Goal: Information Seeking & Learning: Learn about a topic

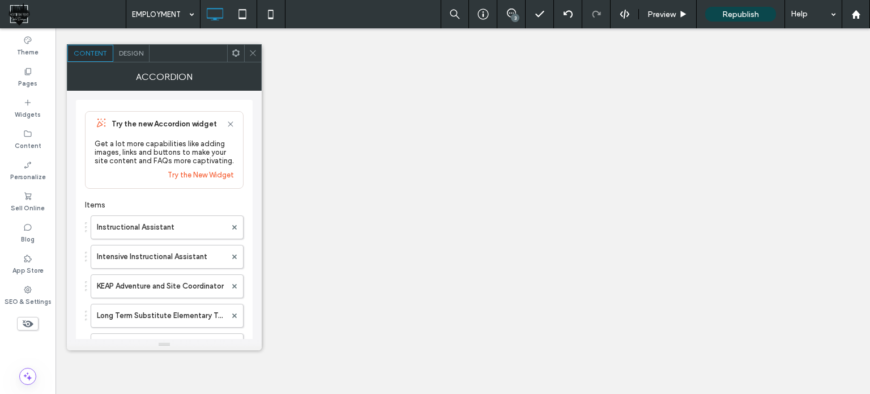
click at [256, 46] on span at bounding box center [253, 53] width 8 height 17
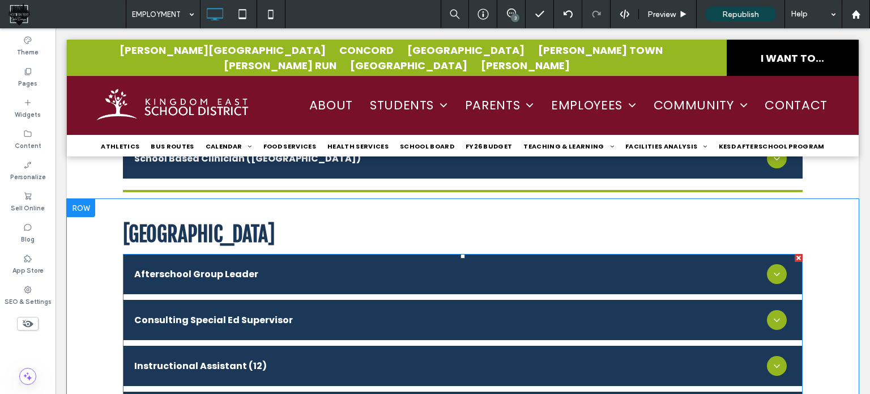
scroll to position [1586, 0]
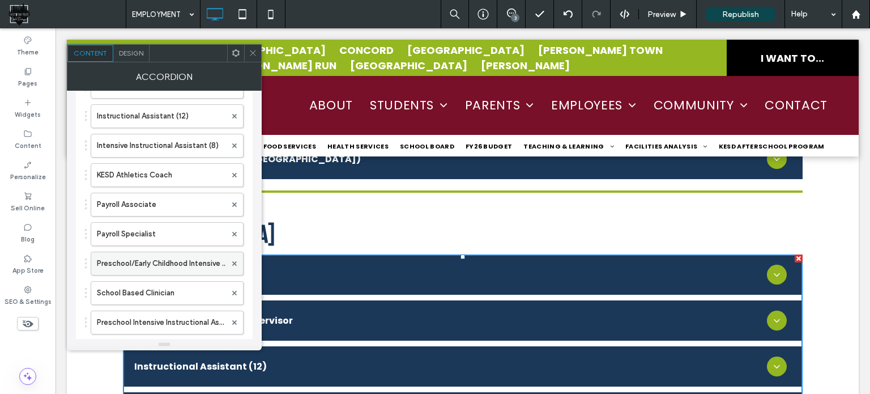
scroll to position [227, 0]
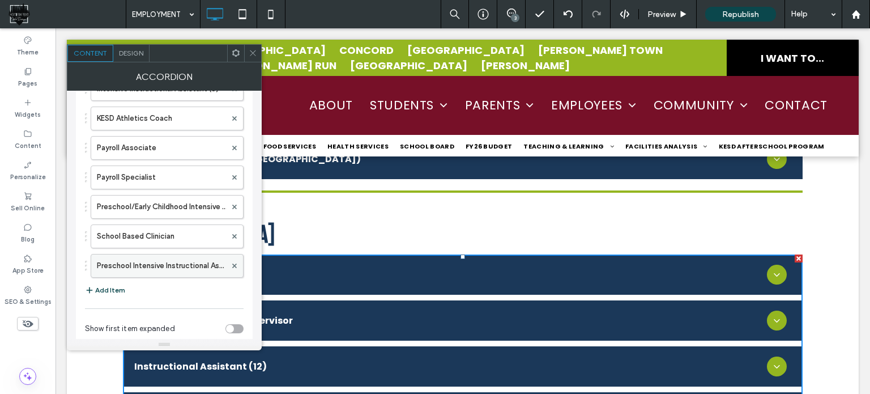
click at [195, 262] on label "Preschool Intensive Instructional Assistant" at bounding box center [161, 265] width 129 height 23
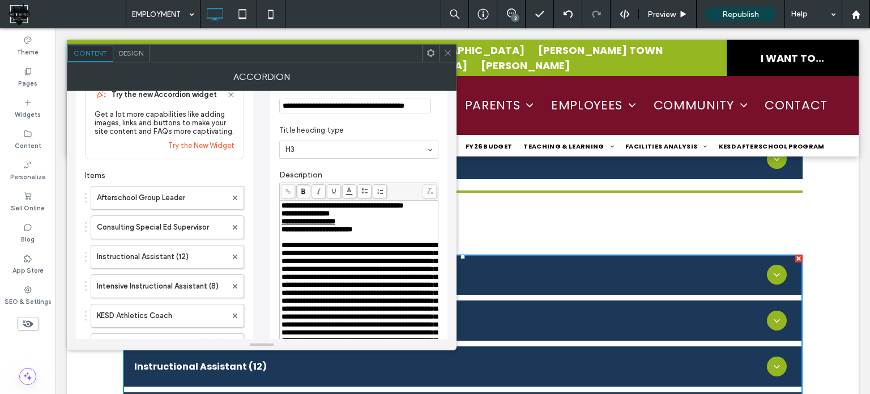
scroll to position [0, 0]
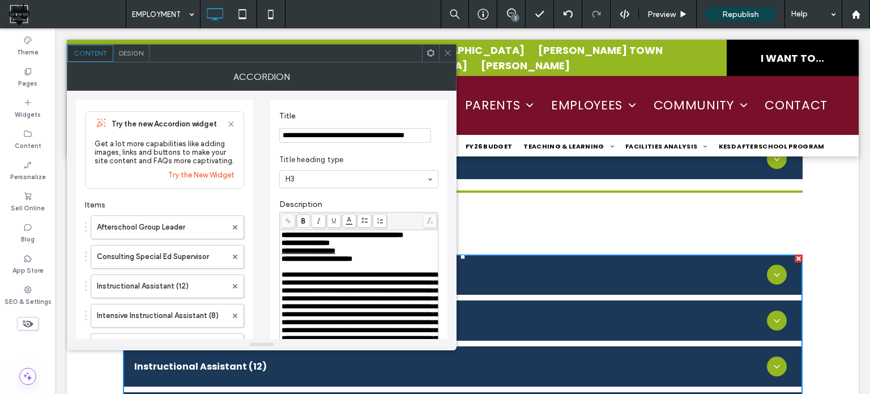
drag, startPoint x: 351, startPoint y: 135, endPoint x: 437, endPoint y: 139, distance: 86.2
click at [437, 139] on div "**********" at bounding box center [358, 135] width 159 height 15
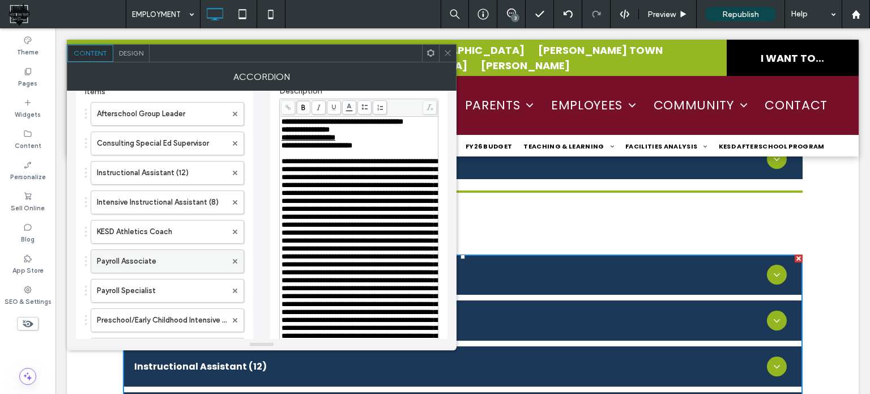
scroll to position [170, 0]
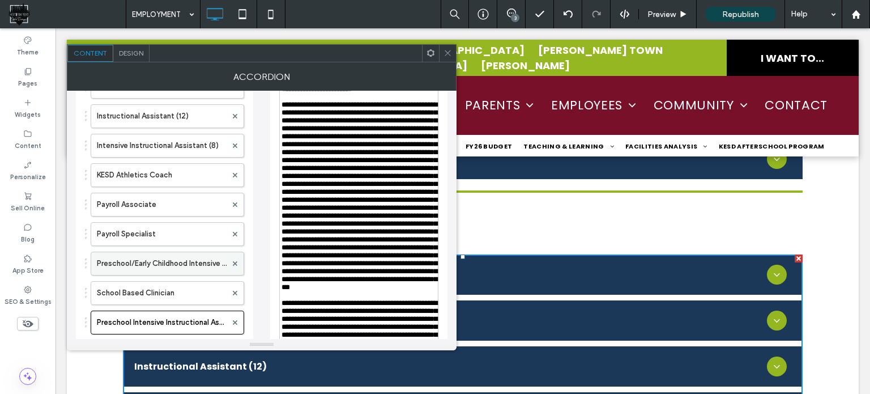
click at [155, 266] on label "Preschool/Early Childhood Intensive Instructional Assistant" at bounding box center [162, 263] width 130 height 23
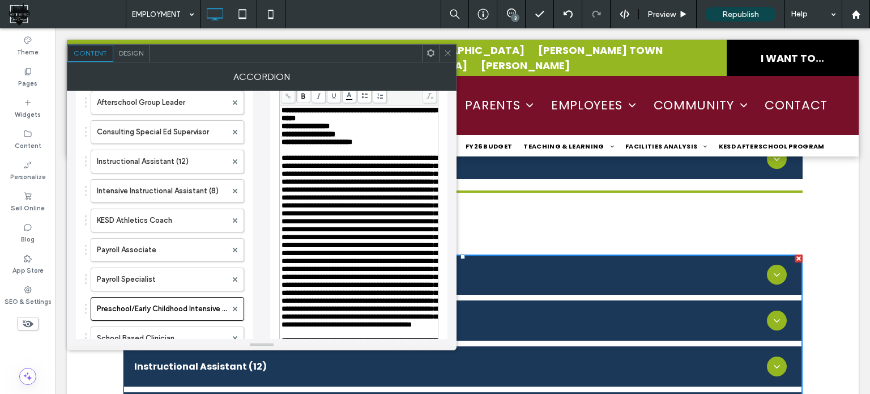
scroll to position [57, 0]
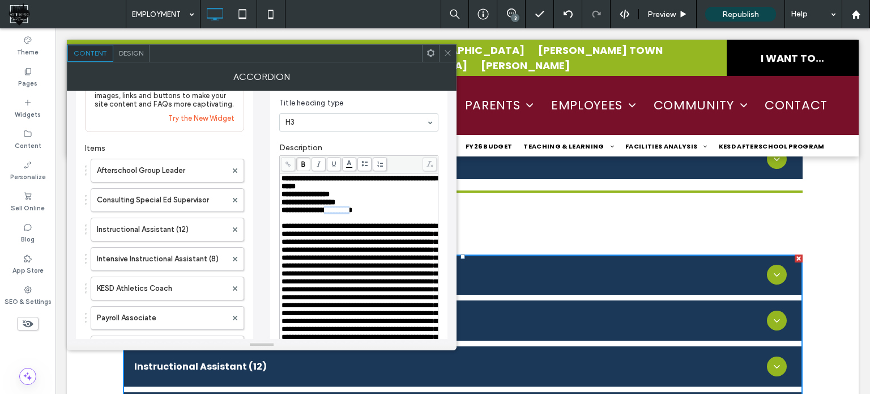
drag, startPoint x: 369, startPoint y: 212, endPoint x: 338, endPoint y: 210, distance: 31.8
click at [338, 210] on span "**********" at bounding box center [317, 209] width 71 height 7
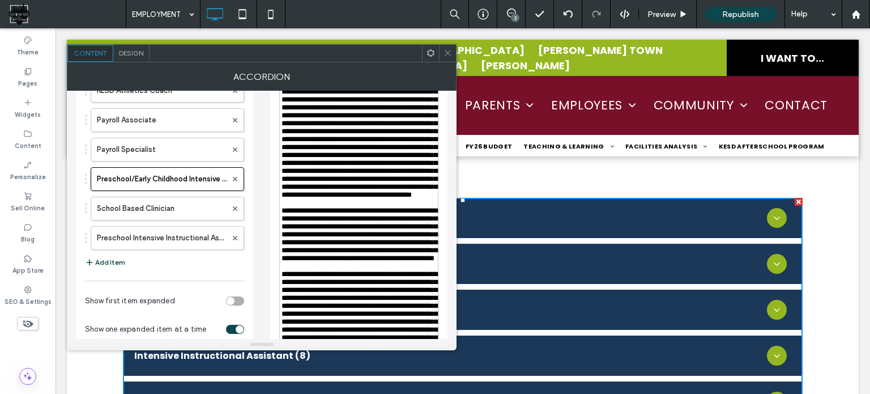
scroll to position [283, 0]
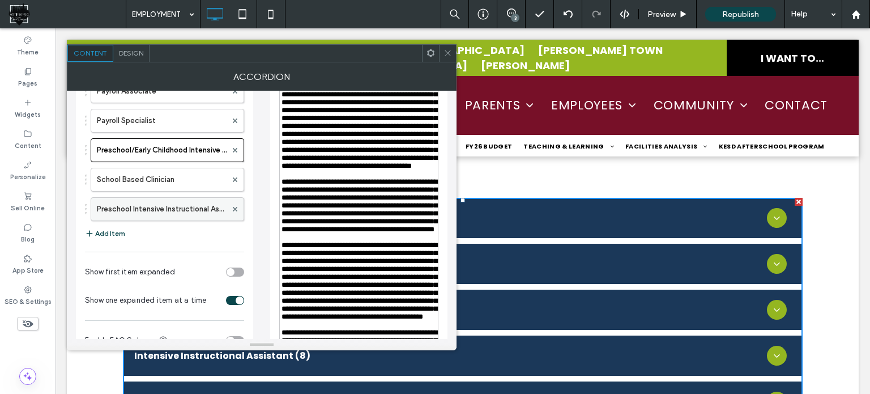
click at [181, 210] on label "Preschool Intensive Instructional Assistant" at bounding box center [162, 209] width 130 height 23
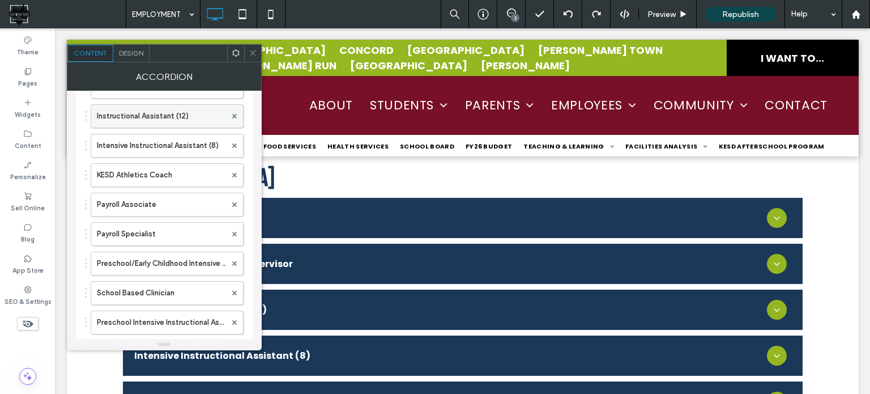
scroll to position [227, 0]
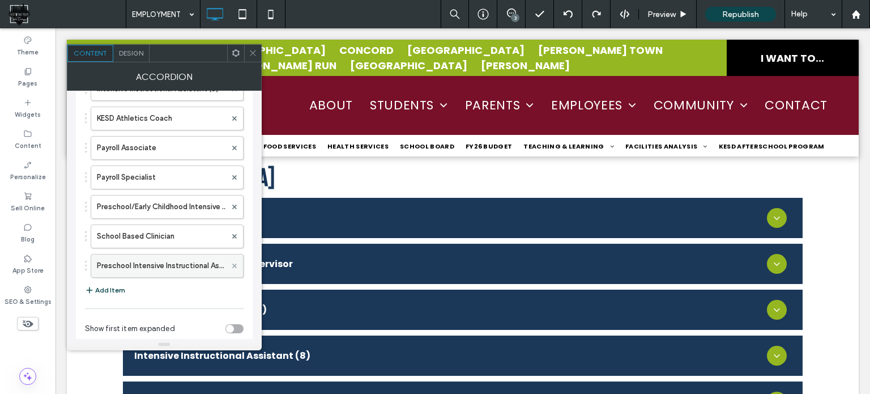
click at [235, 266] on use at bounding box center [234, 265] width 5 height 5
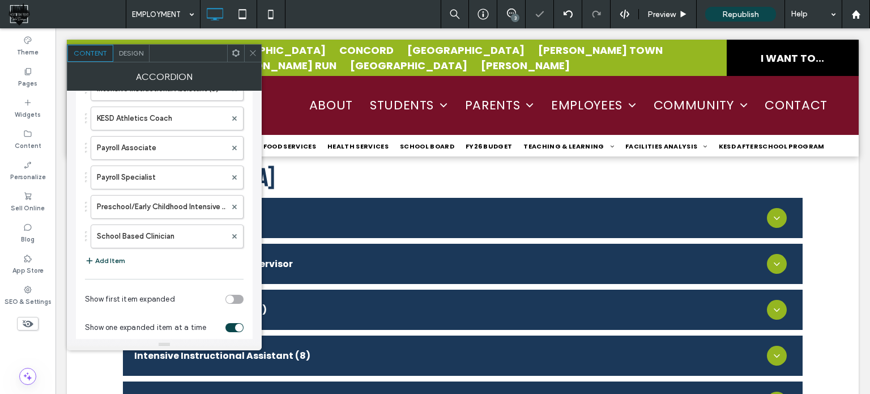
click at [253, 50] on icon at bounding box center [253, 53] width 8 height 8
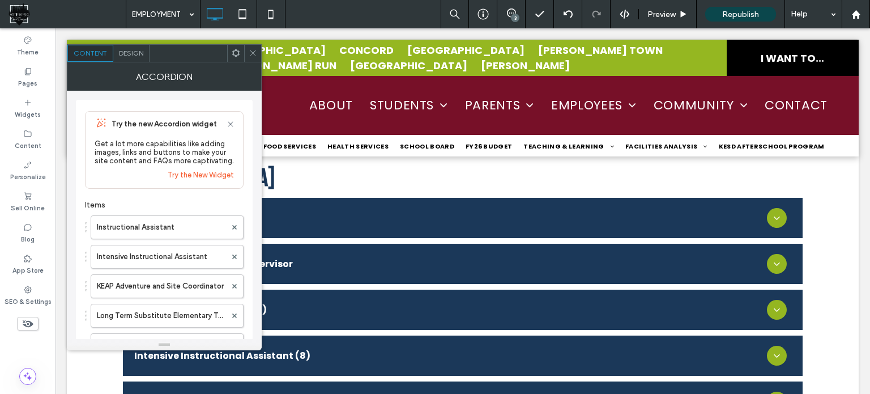
scroll to position [199, 0]
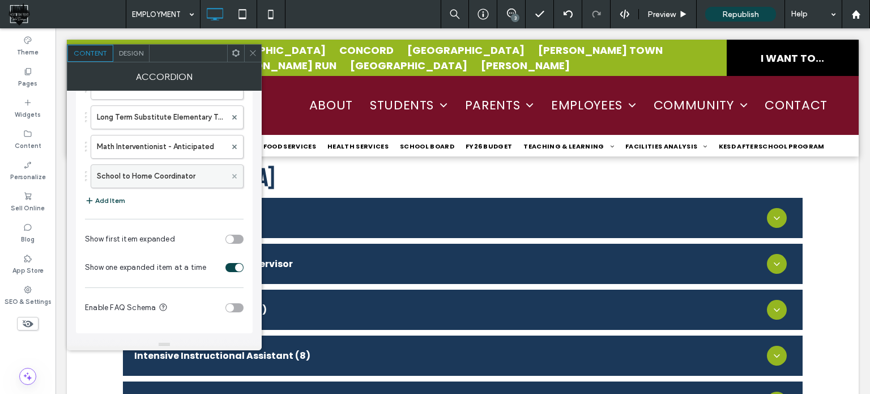
click at [236, 176] on use at bounding box center [234, 175] width 5 height 5
click at [253, 48] on span at bounding box center [253, 53] width 8 height 17
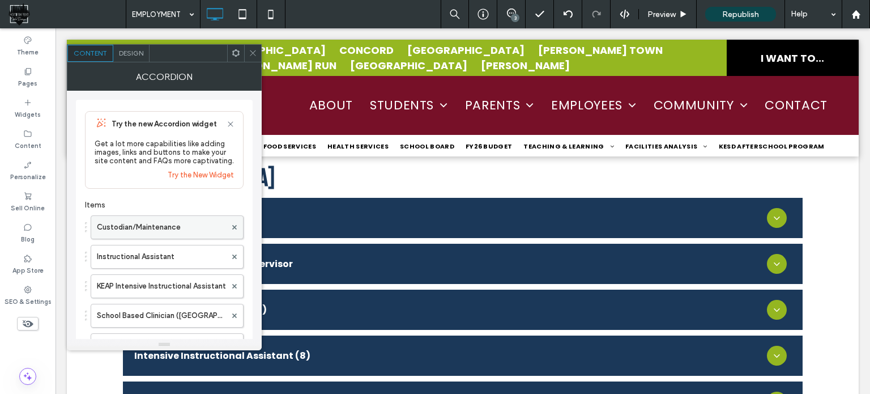
click at [206, 221] on label "Custodian/Maintenance" at bounding box center [161, 227] width 129 height 23
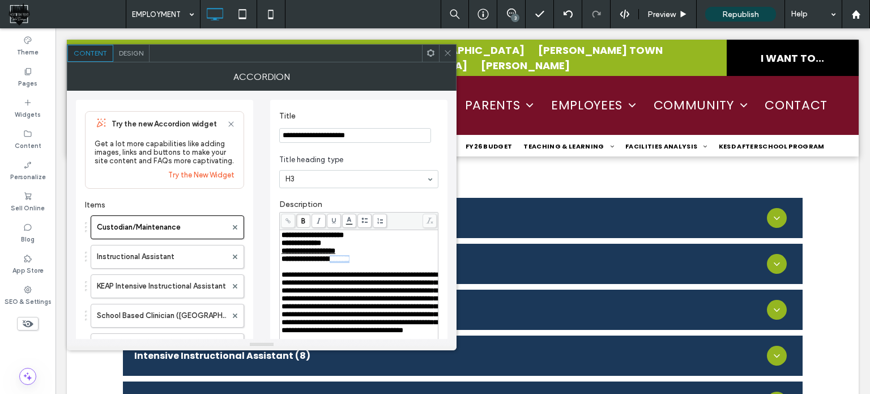
drag, startPoint x: 369, startPoint y: 261, endPoint x: 340, endPoint y: 263, distance: 29.0
click at [340, 263] on div "**********" at bounding box center [359, 259] width 155 height 8
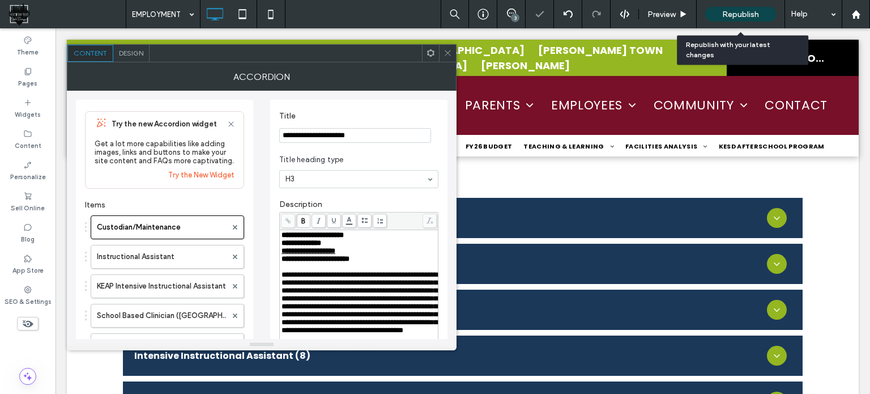
click at [738, 16] on span "Republish" at bounding box center [740, 15] width 37 height 10
